Goal: Transaction & Acquisition: Purchase product/service

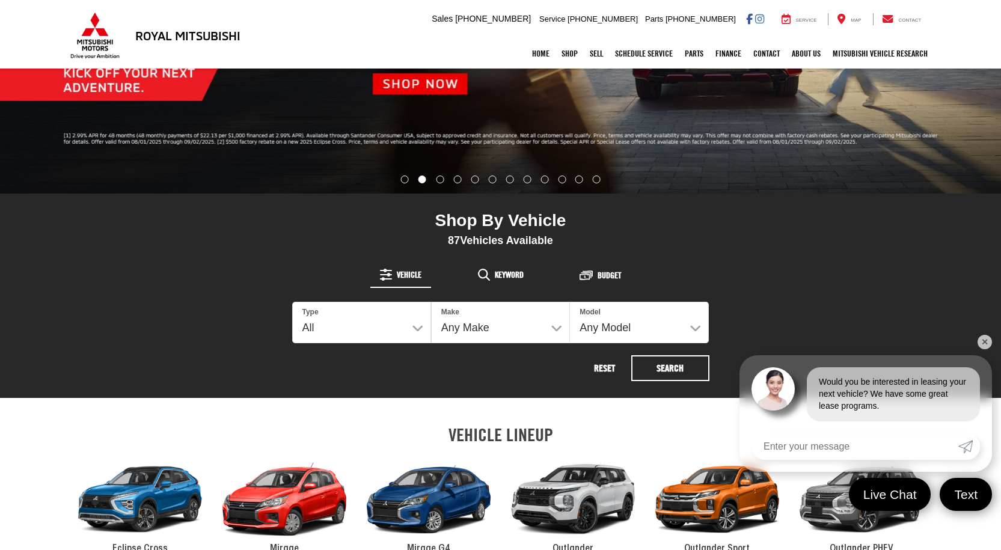
scroll to position [290, 0]
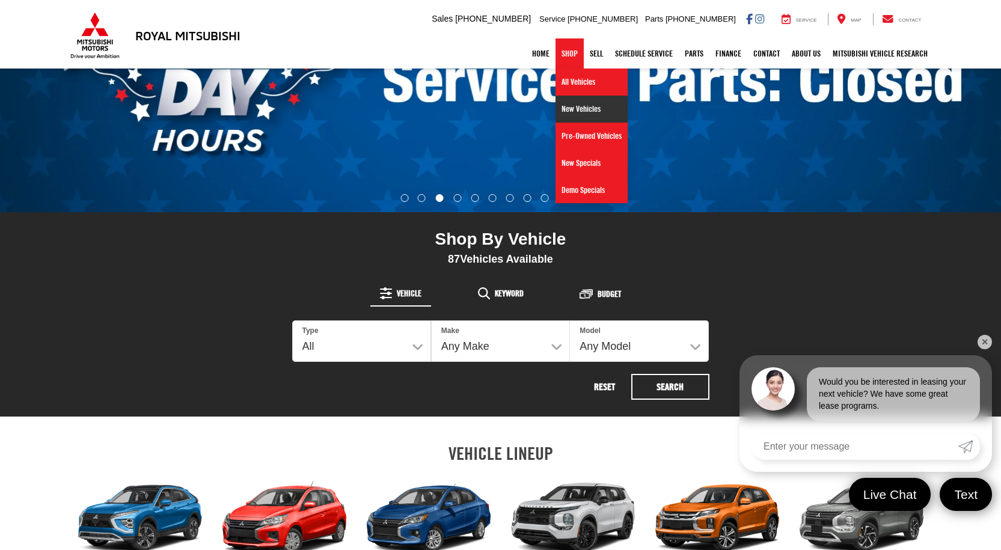
click at [572, 106] on link "New Vehicles" at bounding box center [591, 109] width 72 height 27
click at [573, 112] on link "New Vehicles" at bounding box center [591, 109] width 72 height 27
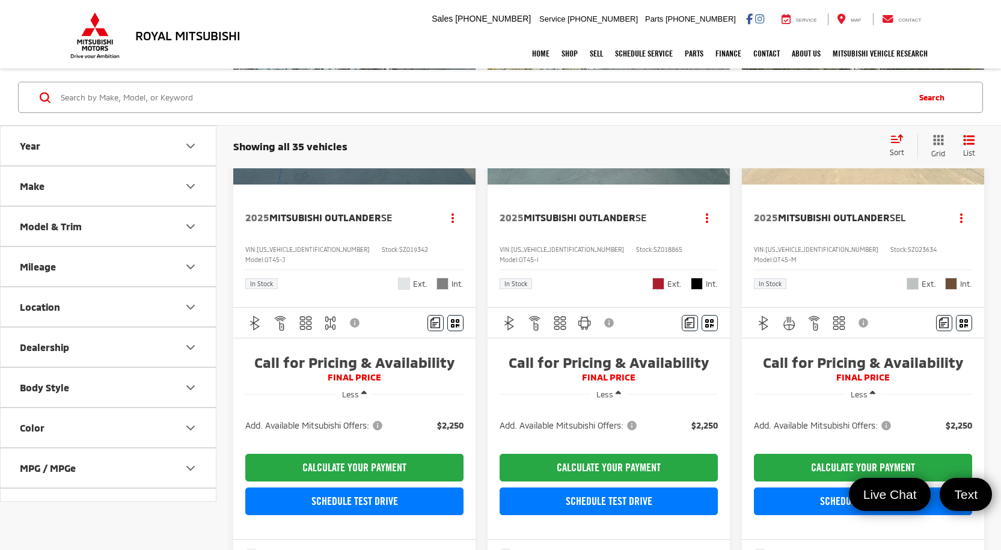
scroll to position [240, 0]
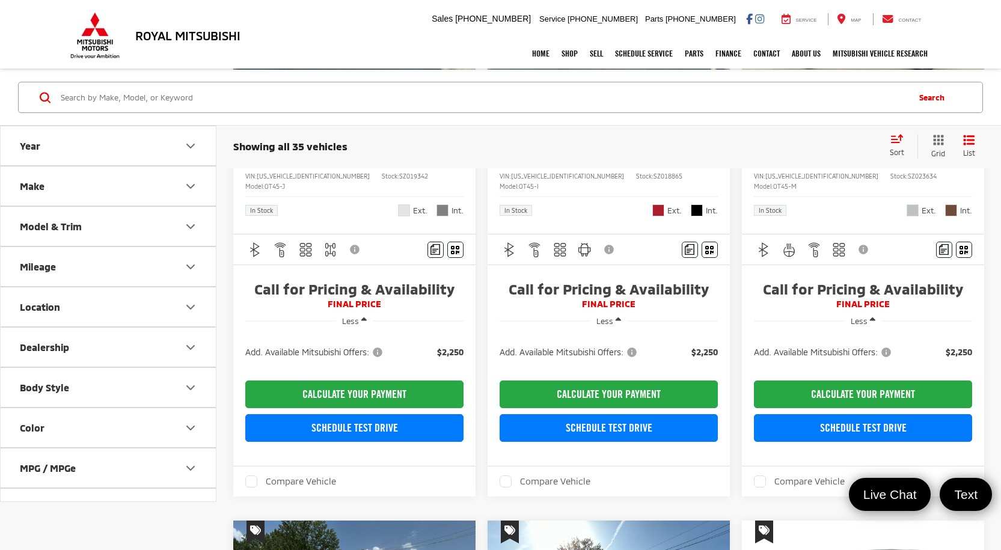
click at [362, 298] on span "FINAL PRICE" at bounding box center [354, 304] width 218 height 12
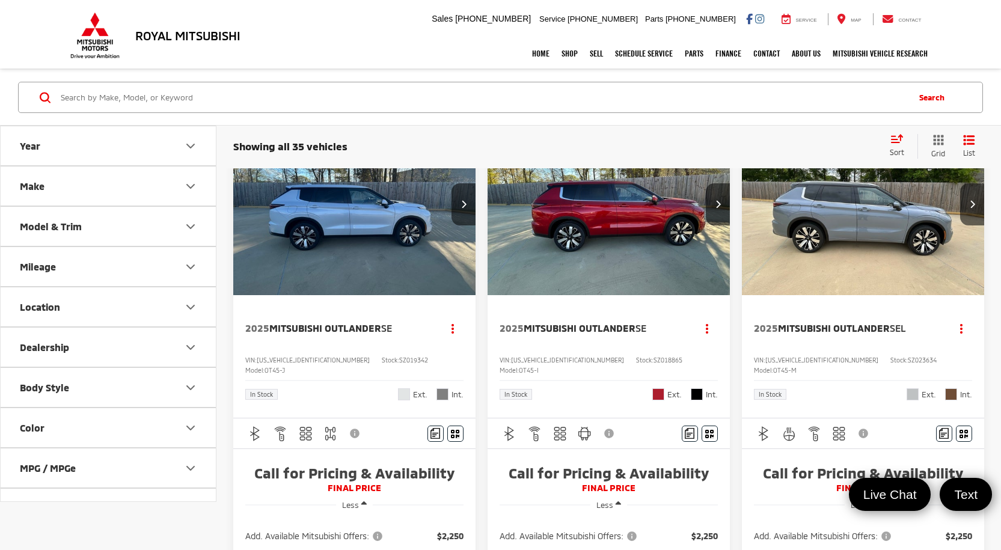
scroll to position [0, 0]
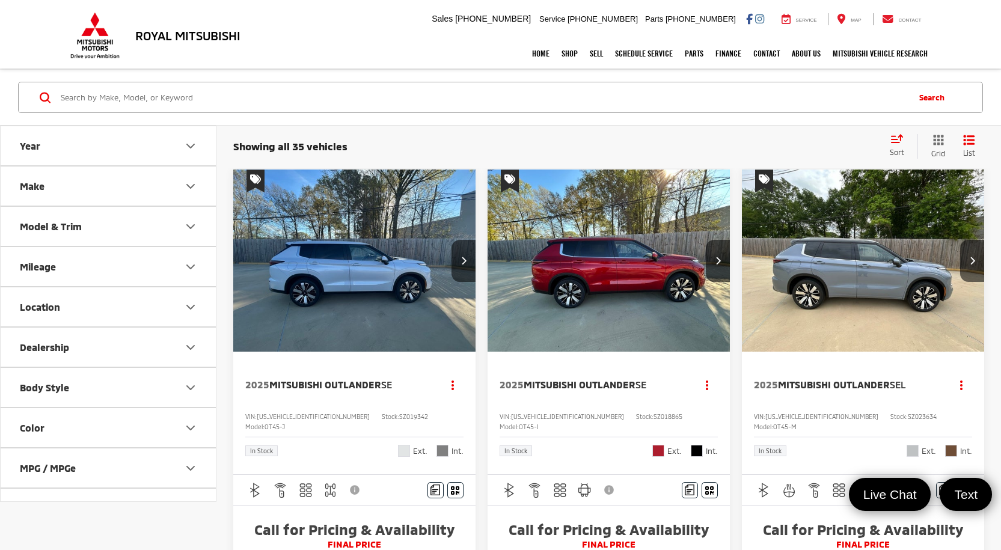
click at [897, 152] on span "Sort" at bounding box center [897, 152] width 14 height 8
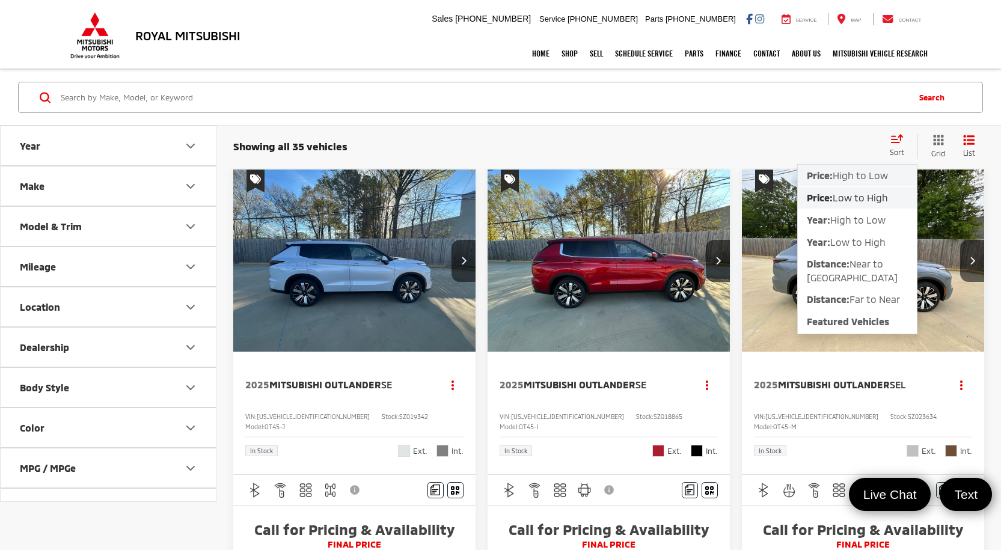
click at [857, 176] on span "High to Low" at bounding box center [859, 175] width 55 height 11
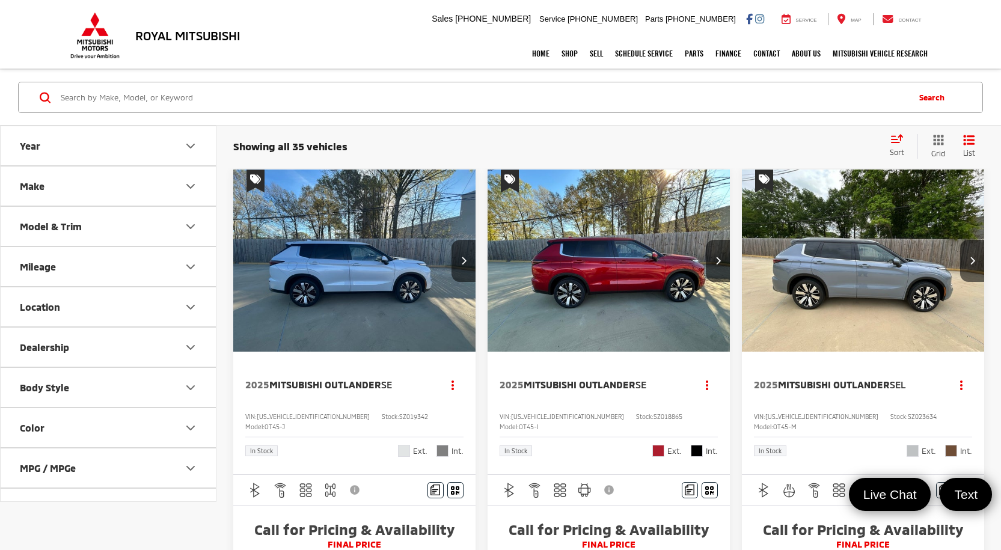
click at [901, 141] on icon "Select sort value" at bounding box center [896, 138] width 11 height 7
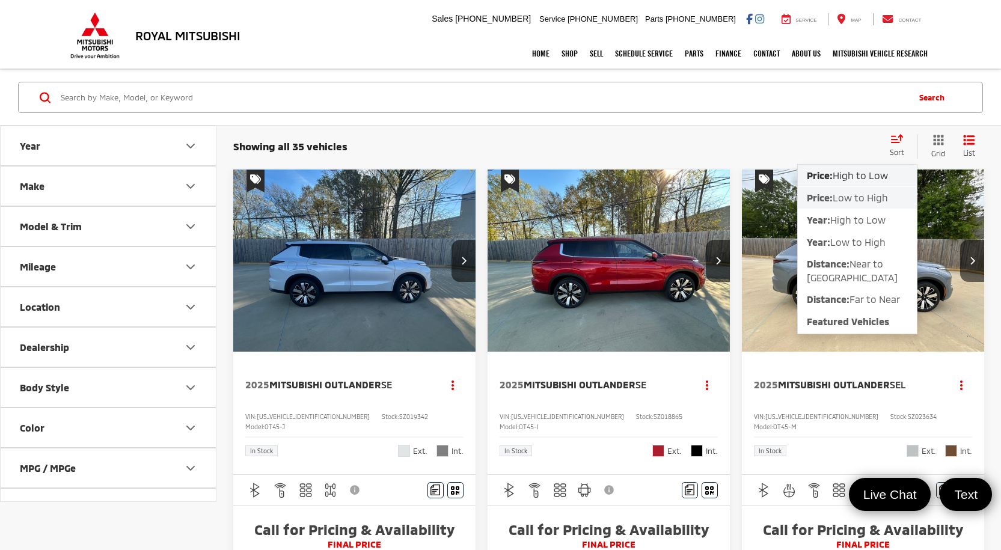
click at [851, 200] on span "Low to High" at bounding box center [859, 197] width 55 height 11
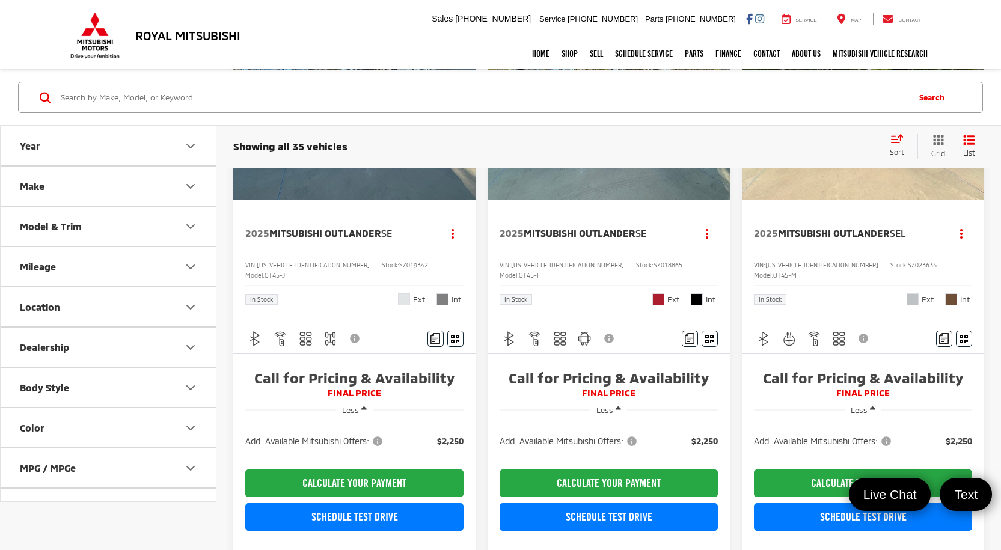
scroll to position [481, 0]
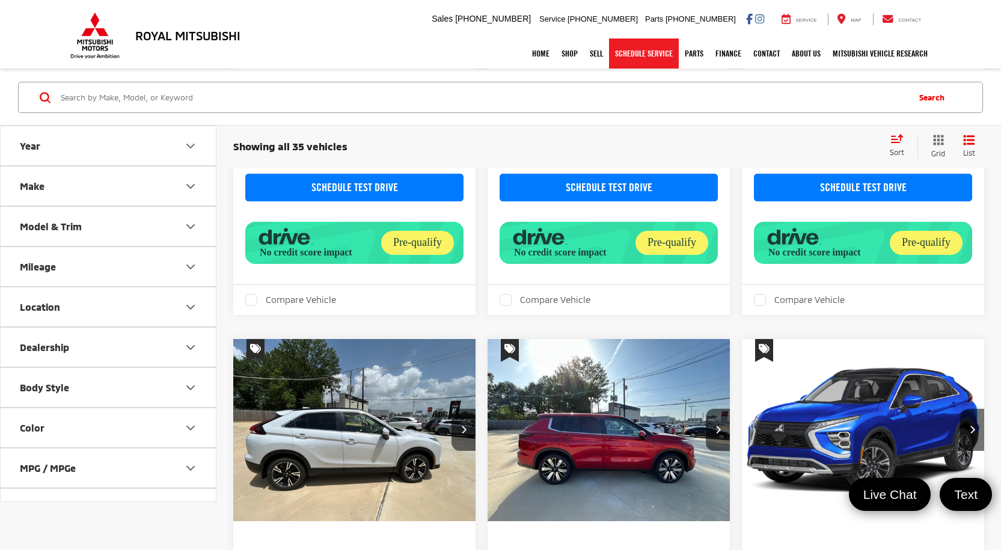
click at [641, 60] on link "Schedule Service" at bounding box center [644, 53] width 70 height 30
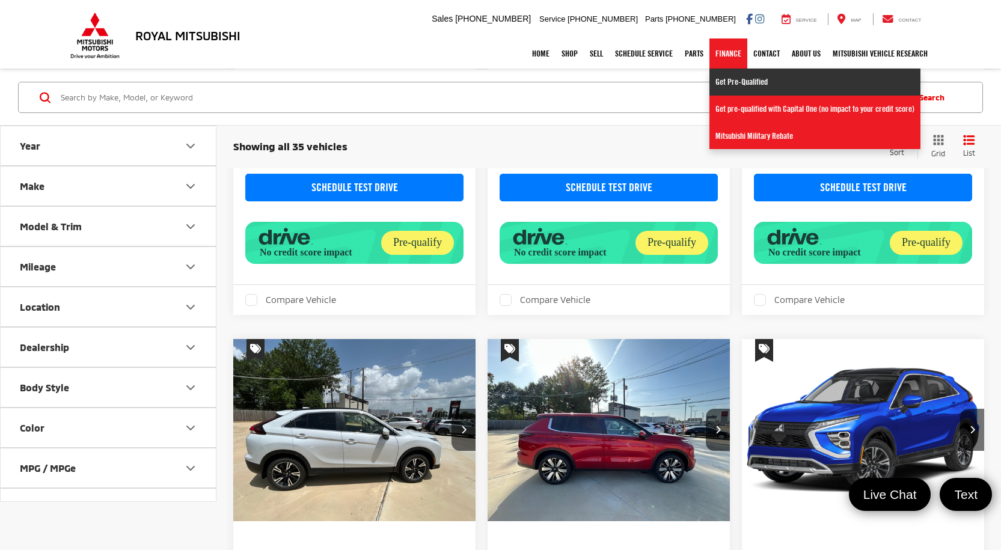
click at [727, 82] on link "Get Pre-Qualified" at bounding box center [814, 82] width 211 height 27
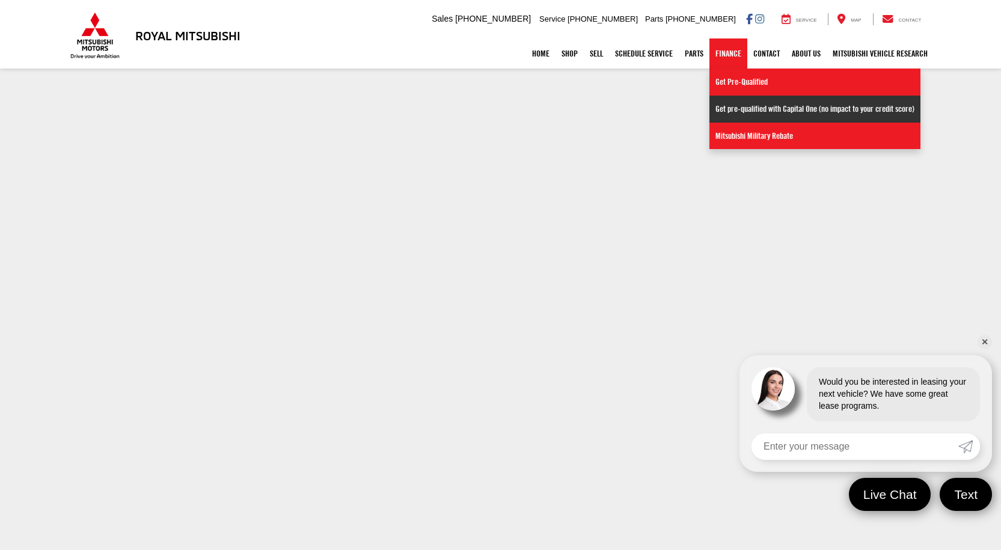
click at [775, 106] on link "Get pre-qualified with Capital One (no impact to your credit score)" at bounding box center [814, 109] width 211 height 27
